Goal: Information Seeking & Learning: Find specific fact

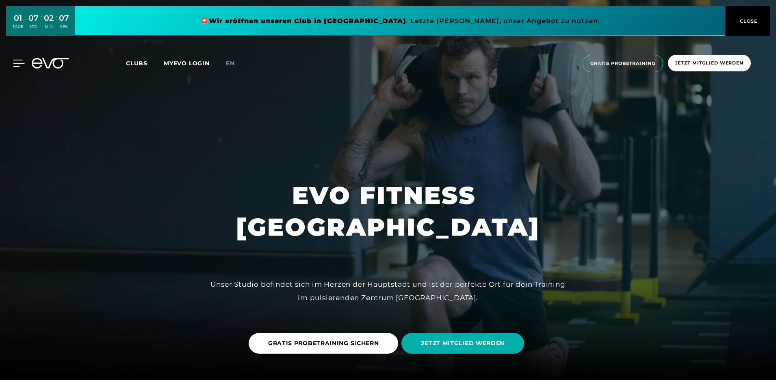
click at [12, 62] on div at bounding box center [12, 63] width 24 height 7
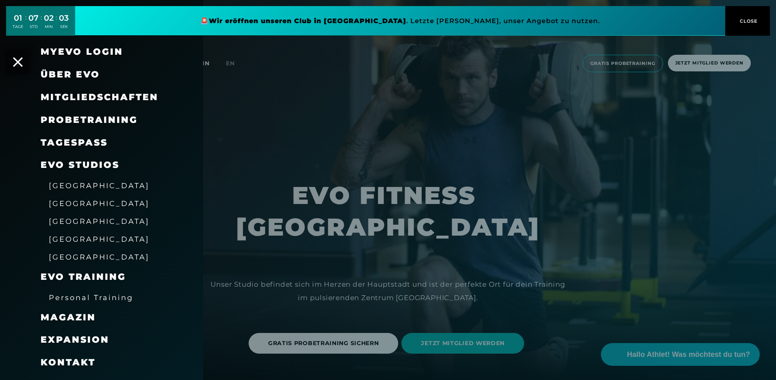
click at [365, 114] on div at bounding box center [388, 190] width 776 height 380
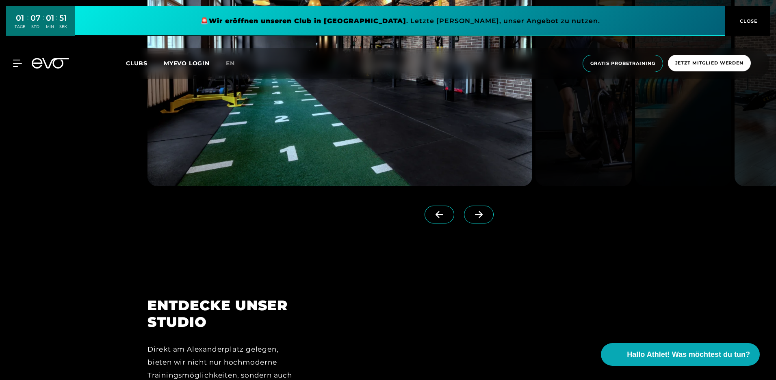
scroll to position [818, 0]
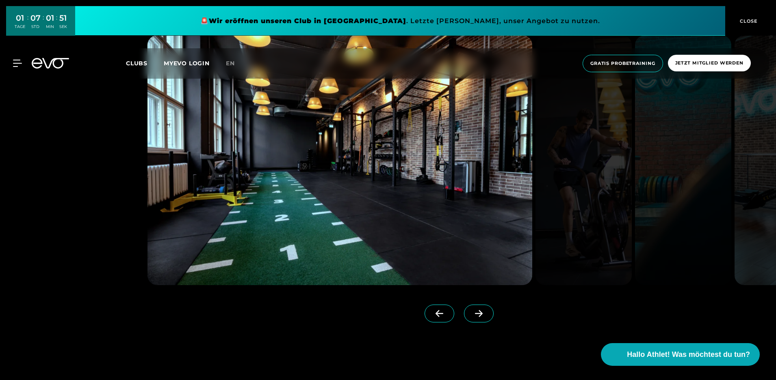
click at [472, 314] on icon at bounding box center [478, 313] width 14 height 7
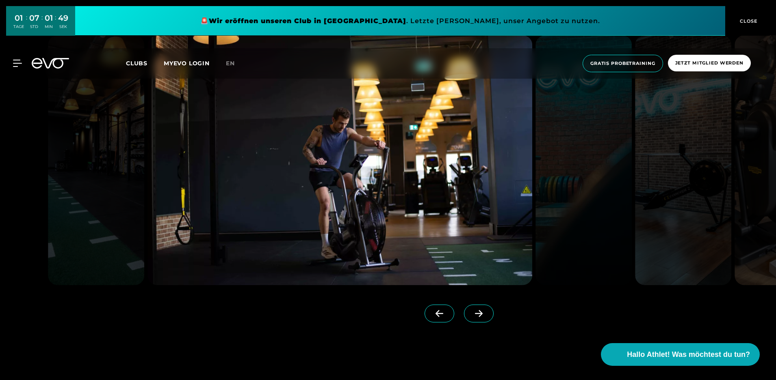
click at [472, 314] on icon at bounding box center [478, 313] width 14 height 7
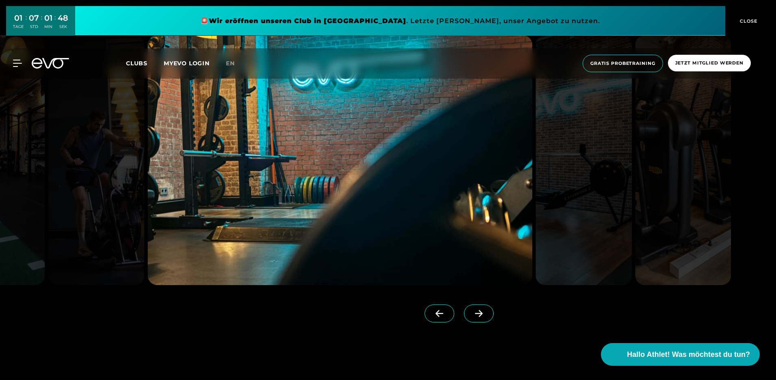
click at [472, 314] on icon at bounding box center [478, 313] width 14 height 7
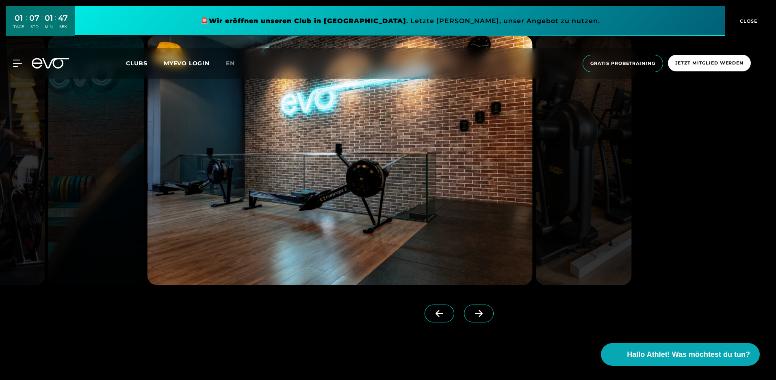
click at [472, 314] on icon at bounding box center [478, 313] width 14 height 7
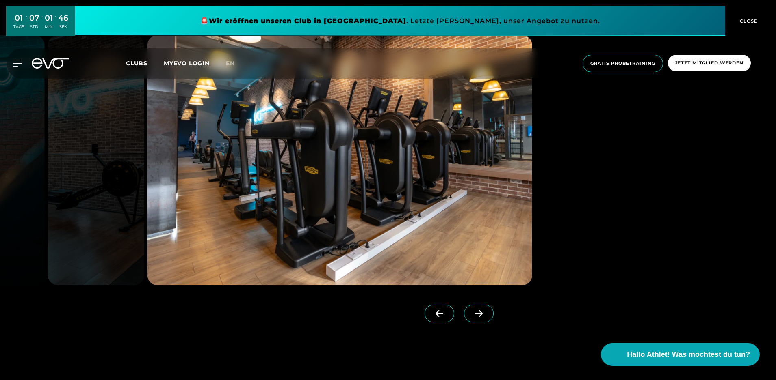
click at [472, 314] on icon at bounding box center [478, 313] width 14 height 7
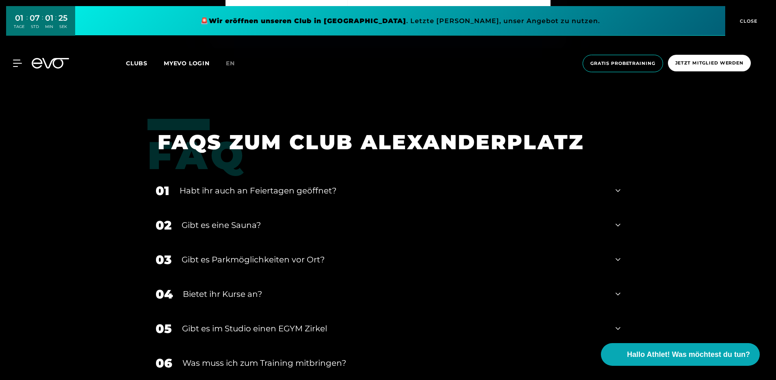
scroll to position [2936, 0]
click at [621, 192] on div "01 Habt ihr auch an Feiertagen geöffnet?" at bounding box center [387, 190] width 481 height 35
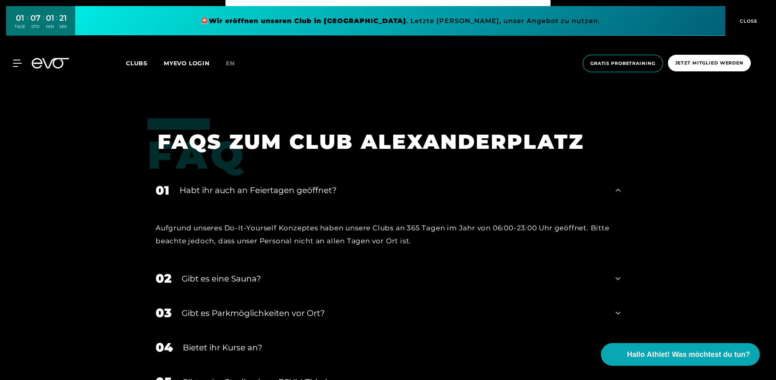
click at [620, 192] on div "01 Habt ihr auch an Feiertagen geöffnet?" at bounding box center [387, 190] width 481 height 35
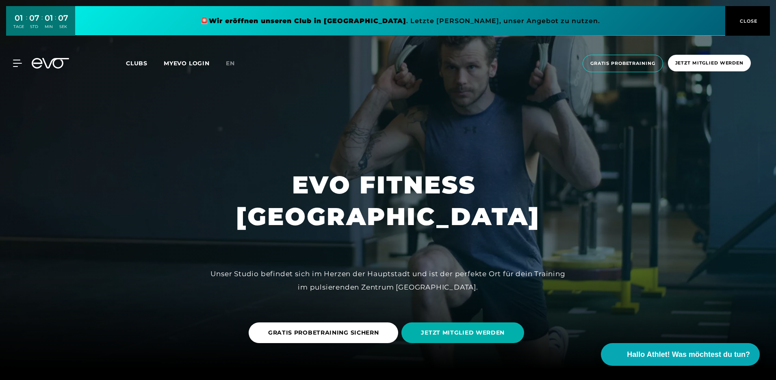
scroll to position [0, 0]
